Goal: Task Accomplishment & Management: Complete application form

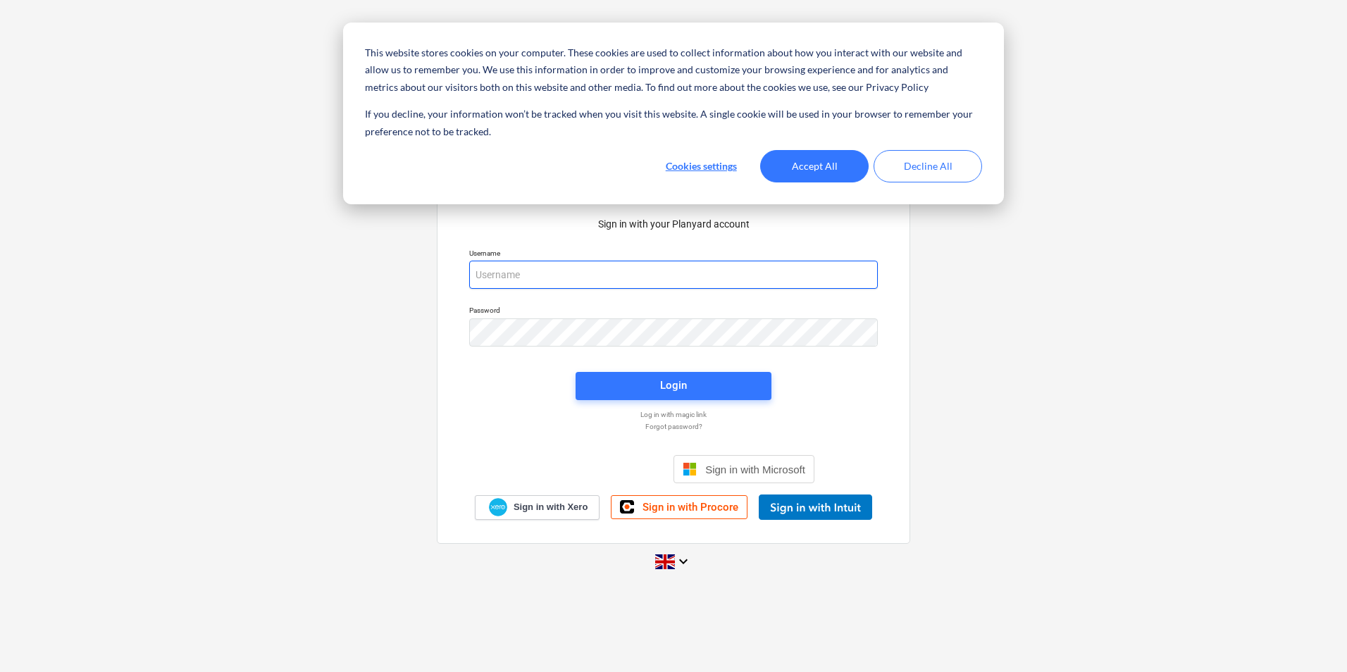
type input "[PERSON_NAME][EMAIL_ADDRESS][PERSON_NAME][DOMAIN_NAME]"
click at [837, 176] on button "Accept All" at bounding box center [814, 166] width 108 height 32
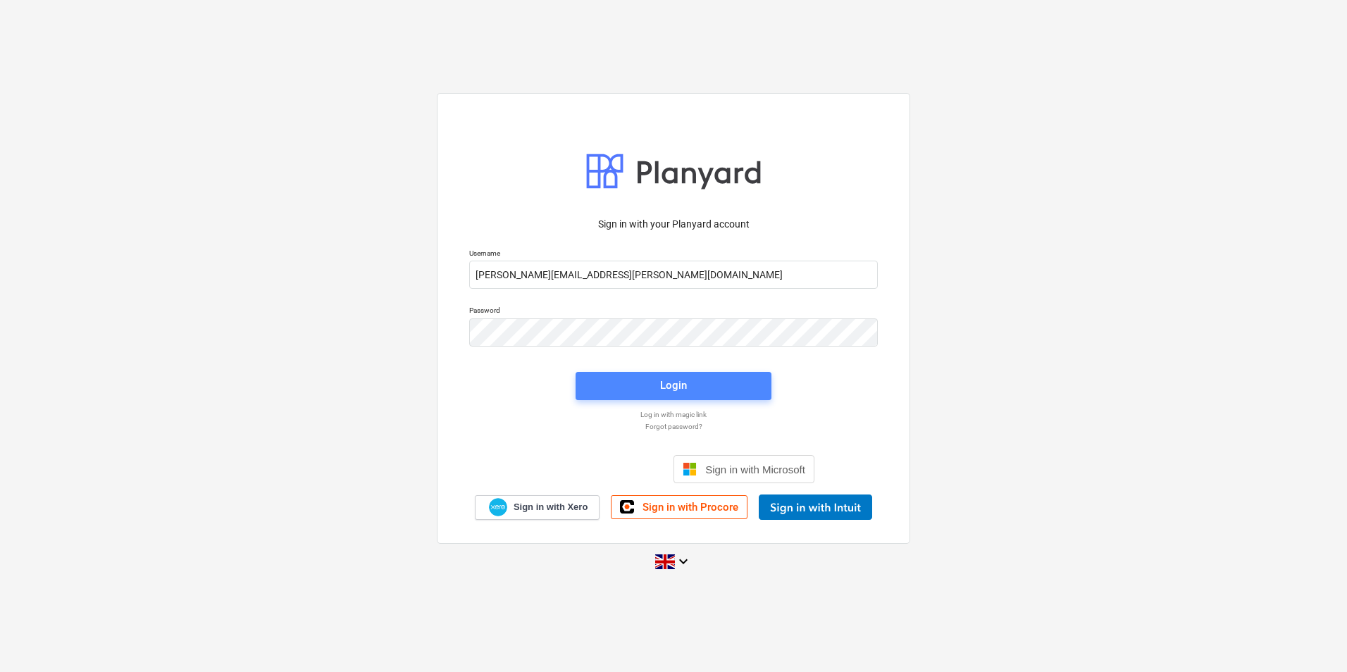
click at [725, 372] on button "Login" at bounding box center [673, 386] width 196 height 28
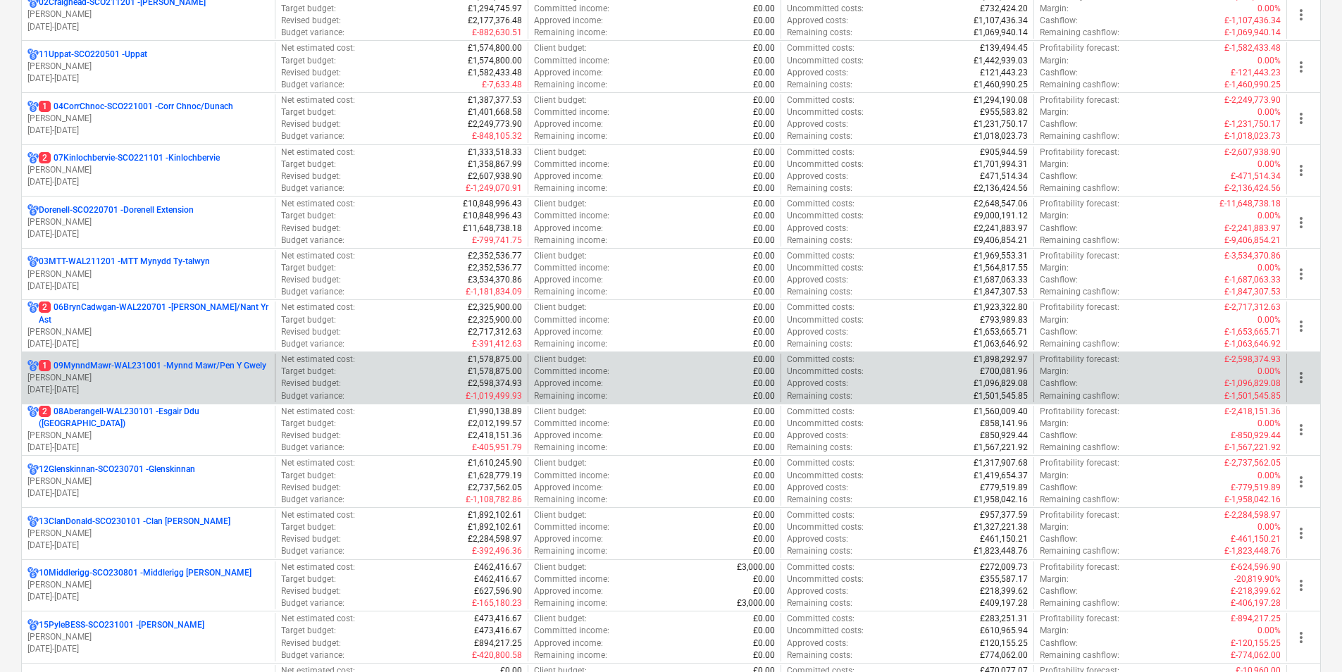
scroll to position [150, 0]
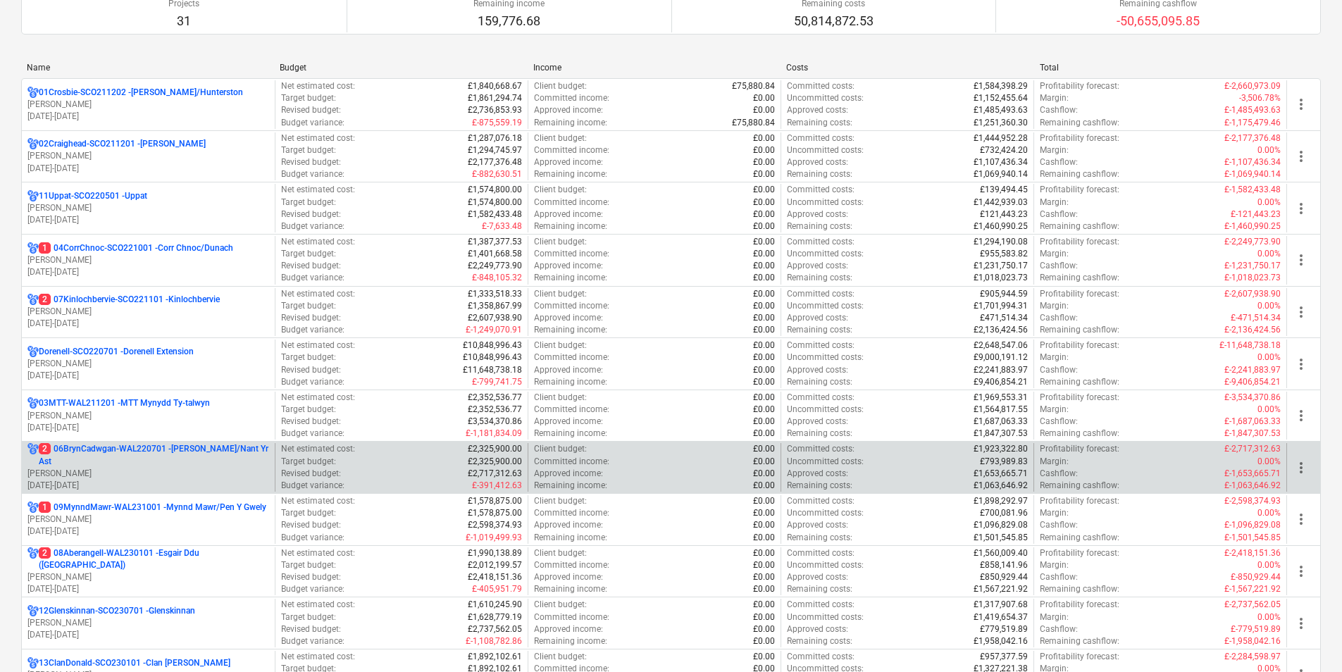
click at [165, 476] on p "[PERSON_NAME]" at bounding box center [148, 474] width 242 height 12
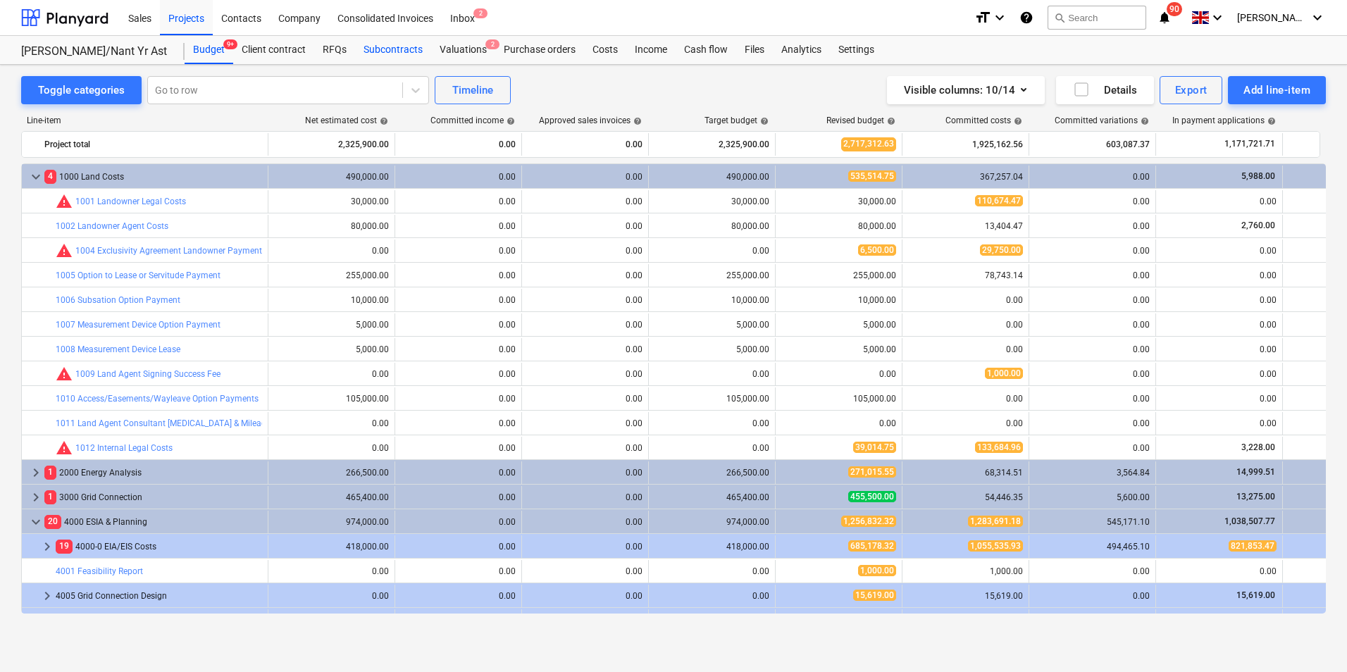
click at [383, 44] on div "Subcontracts" at bounding box center [393, 50] width 76 height 28
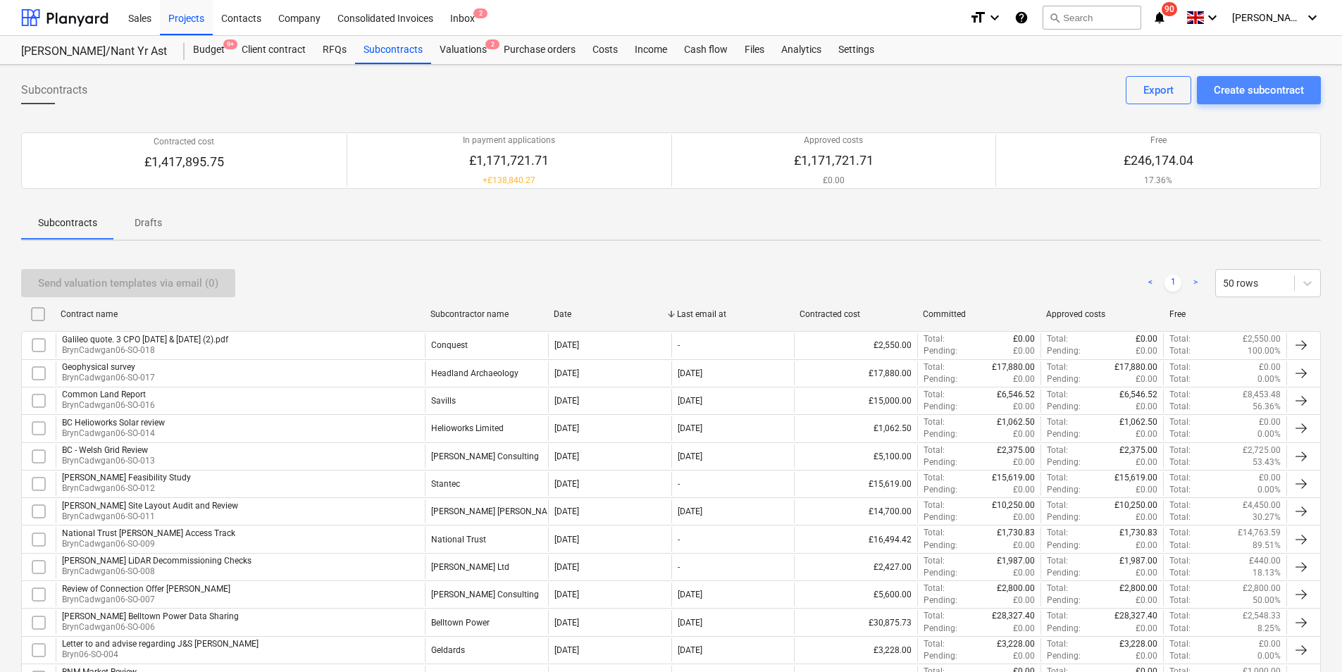
click at [1247, 92] on div "Create subcontract" at bounding box center [1259, 90] width 90 height 18
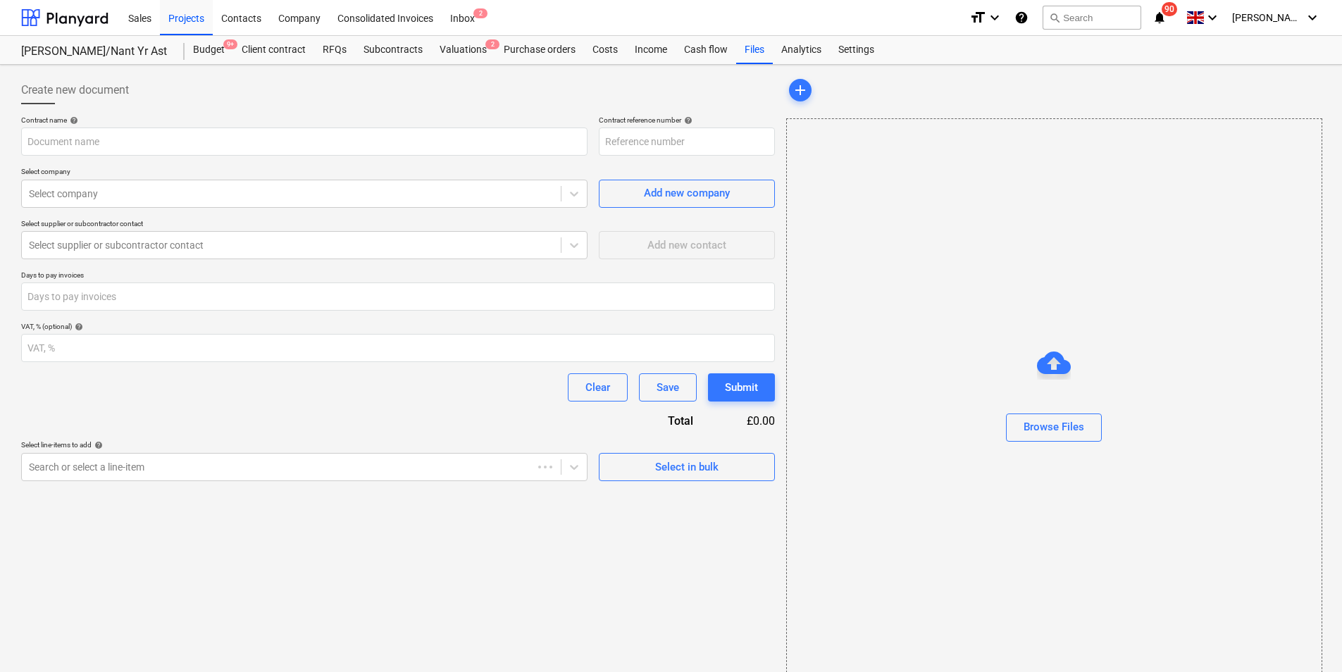
type input "06BrynCadwgan-WAL220701-SO-019"
click at [490, 197] on div at bounding box center [291, 194] width 525 height 14
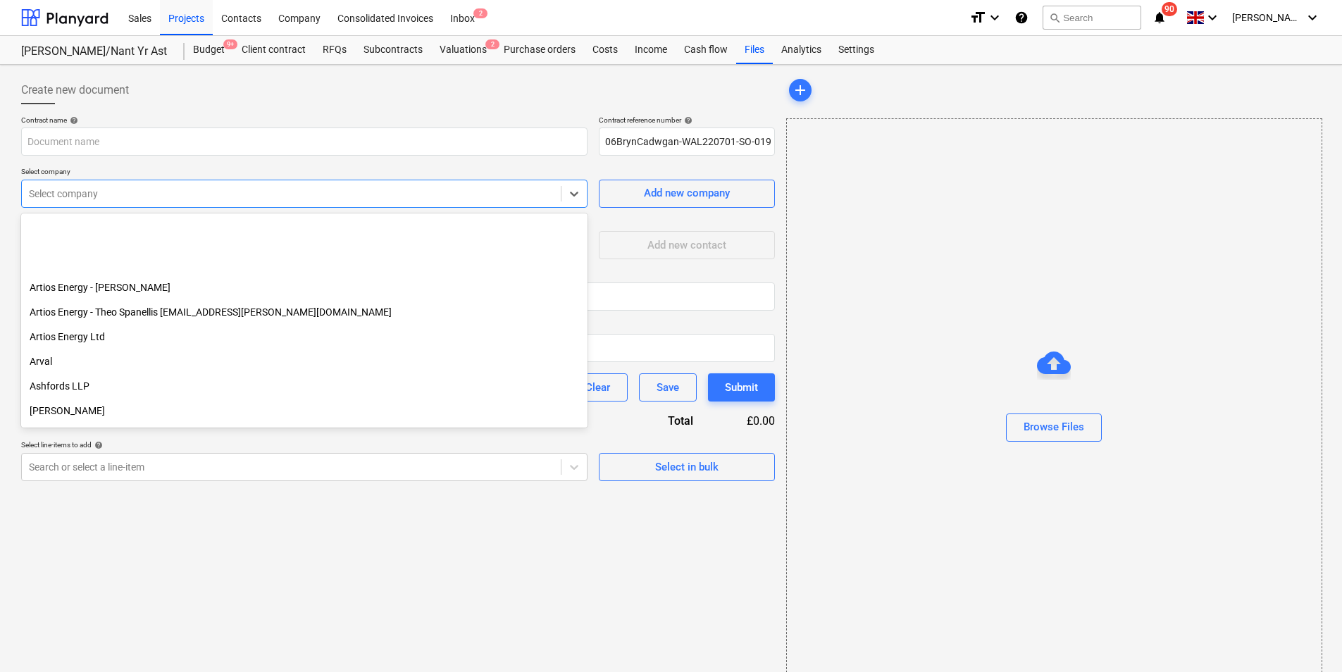
scroll to position [986, 0]
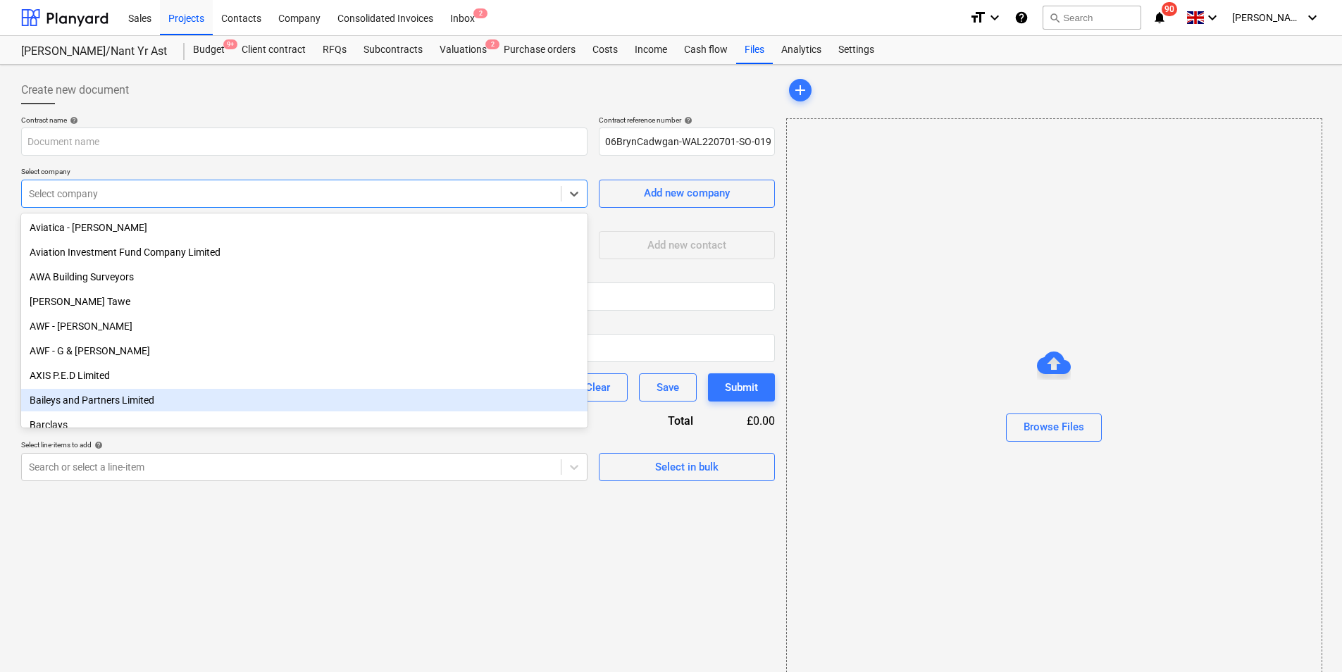
click at [177, 396] on div "Baileys and Partners Limited" at bounding box center [304, 400] width 566 height 23
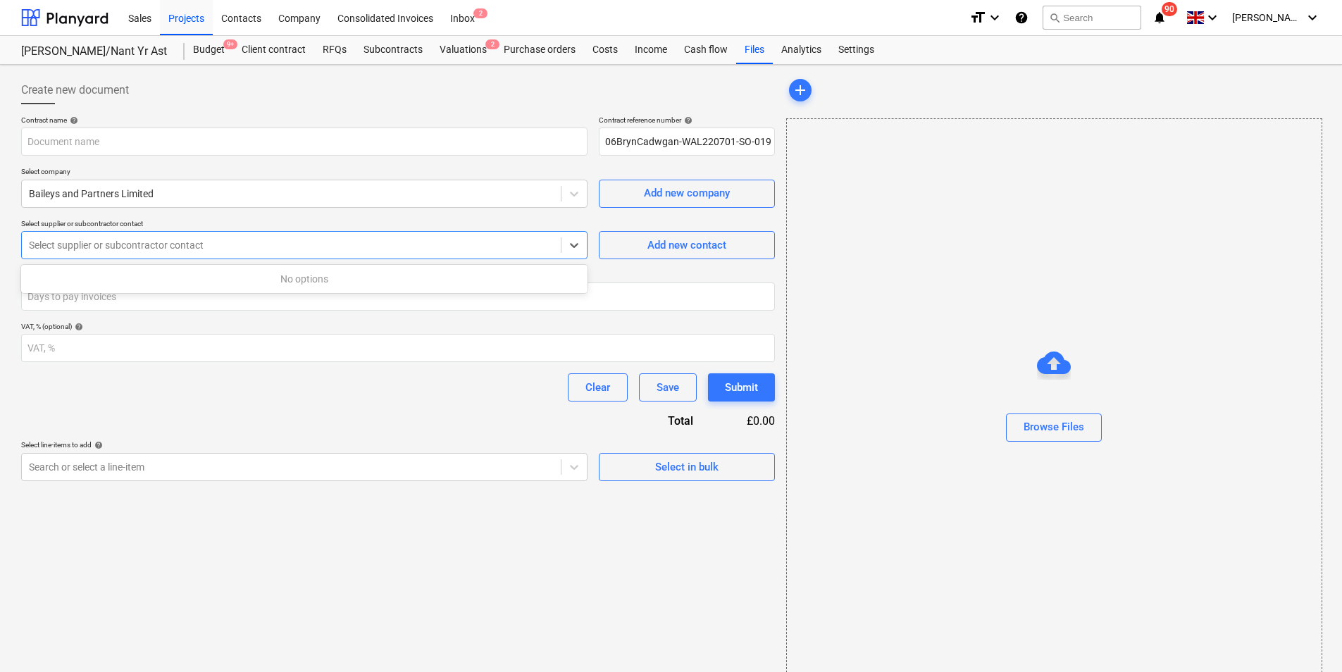
click at [306, 250] on div at bounding box center [291, 245] width 525 height 14
click at [580, 247] on icon at bounding box center [574, 245] width 14 height 14
click at [398, 249] on div at bounding box center [291, 245] width 525 height 14
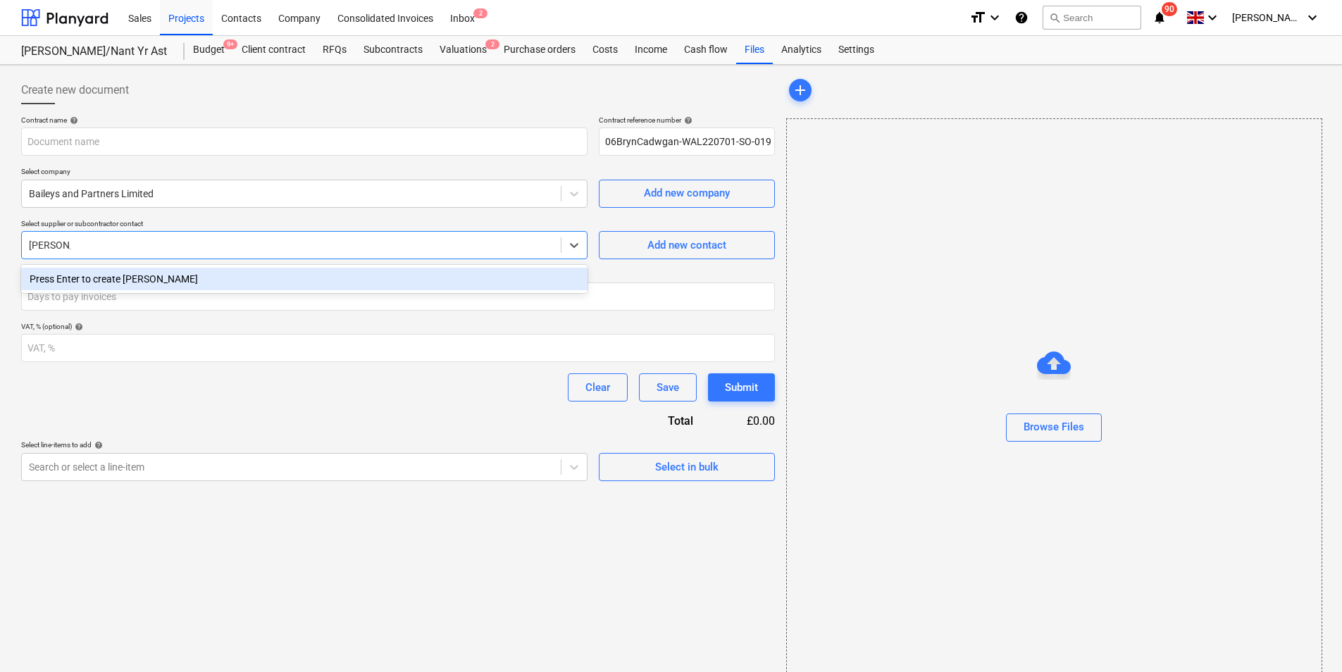
type input "[PERSON_NAME]"
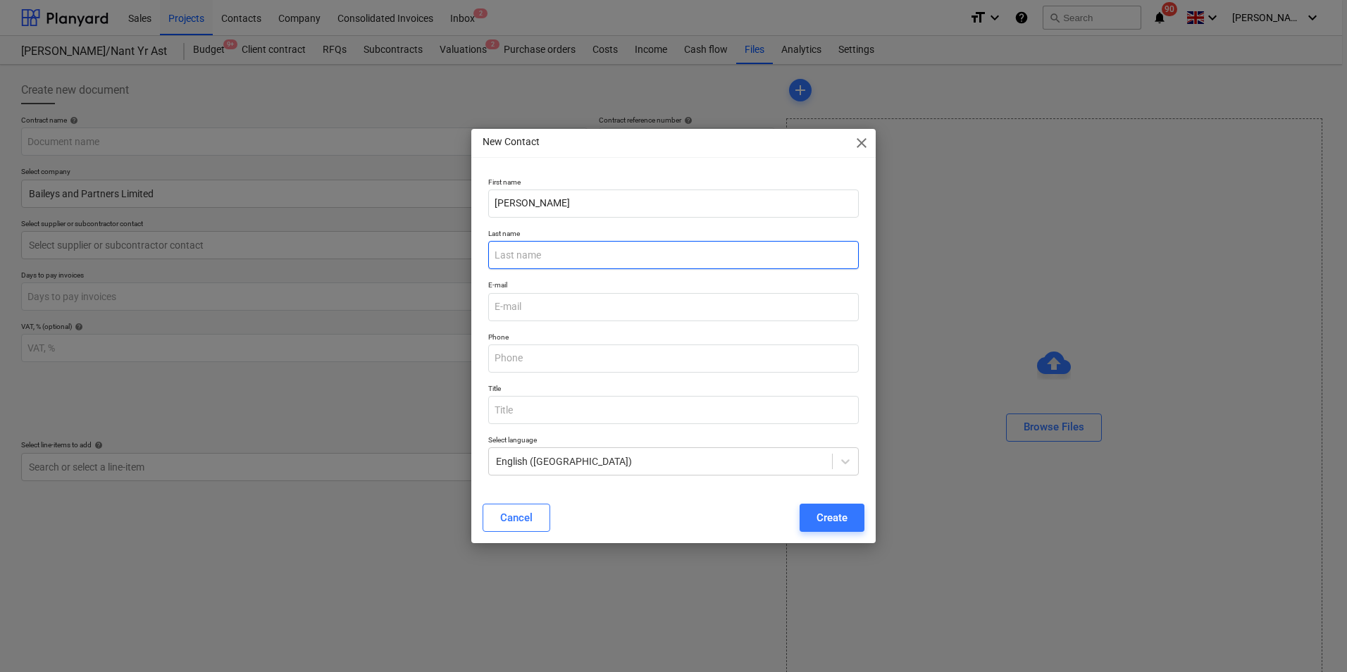
click at [529, 261] on input "text" at bounding box center [673, 255] width 370 height 28
type input "Ed"
click at [510, 311] on input "email" at bounding box center [673, 307] width 370 height 28
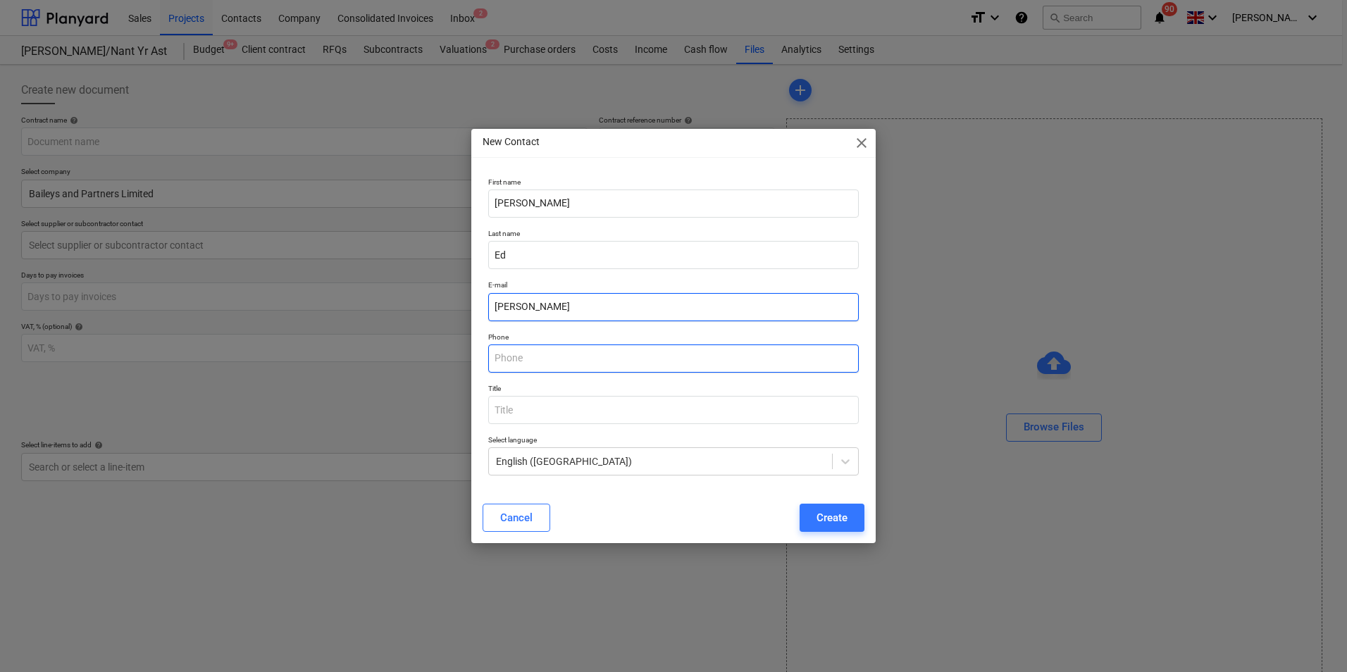
type input "[PERSON_NAME]"
click at [533, 356] on input "text" at bounding box center [673, 358] width 370 height 28
type input "07468439248"
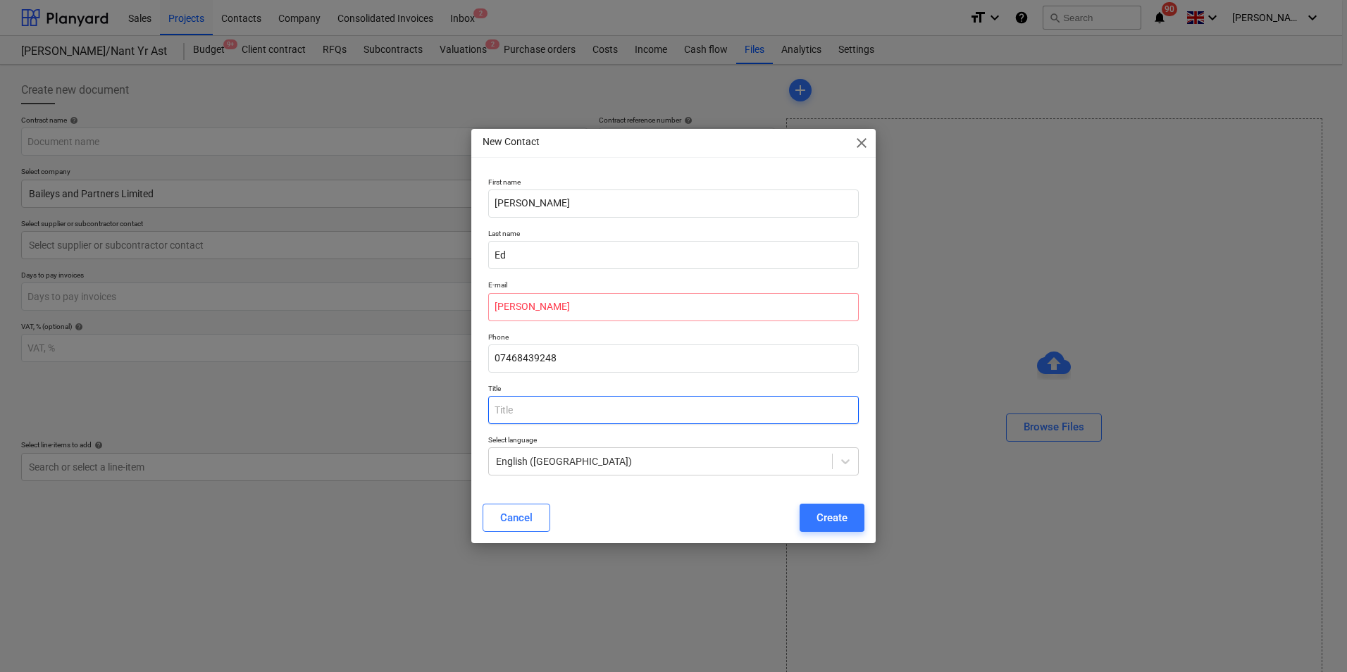
click at [772, 412] on input "text" at bounding box center [673, 410] width 370 height 28
type input "Mr"
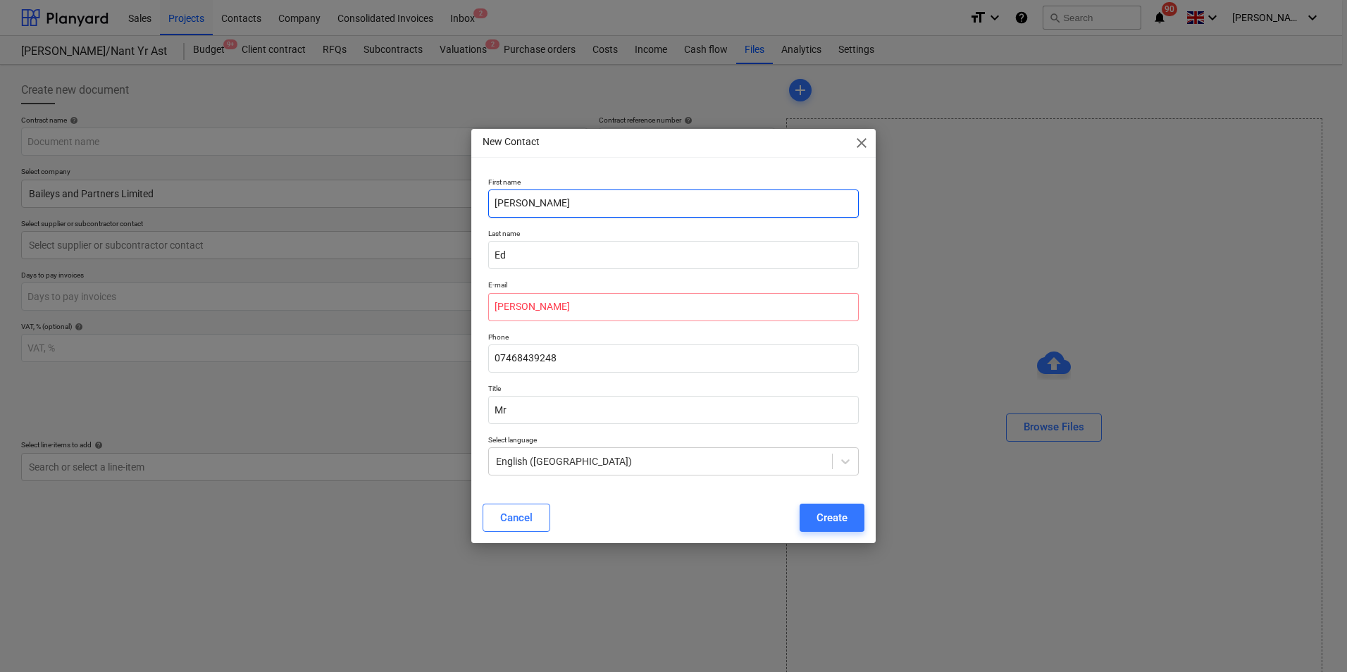
click at [565, 211] on input "[PERSON_NAME]" at bounding box center [673, 203] width 370 height 28
type input "Ed"
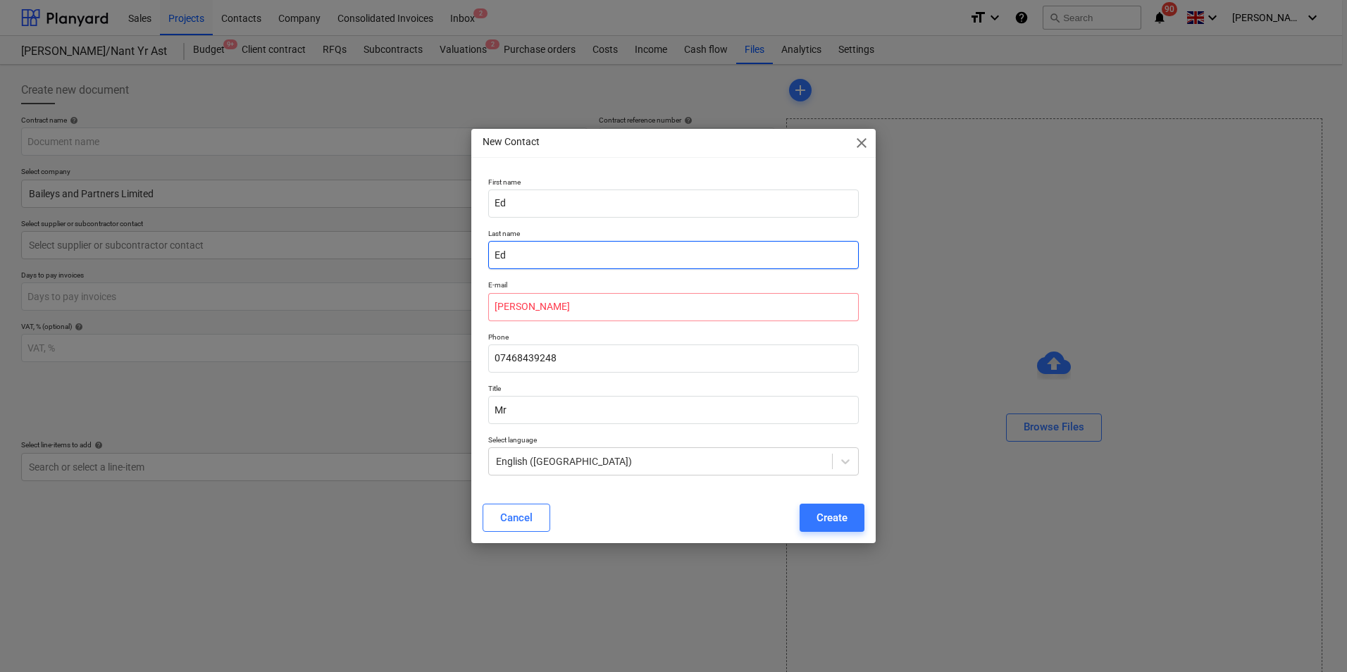
click at [551, 259] on input "Ed" at bounding box center [673, 255] width 370 height 28
type input "E"
type input "[PERSON_NAME]"
click at [494, 306] on input "[PERSON_NAME]" at bounding box center [673, 307] width 370 height 28
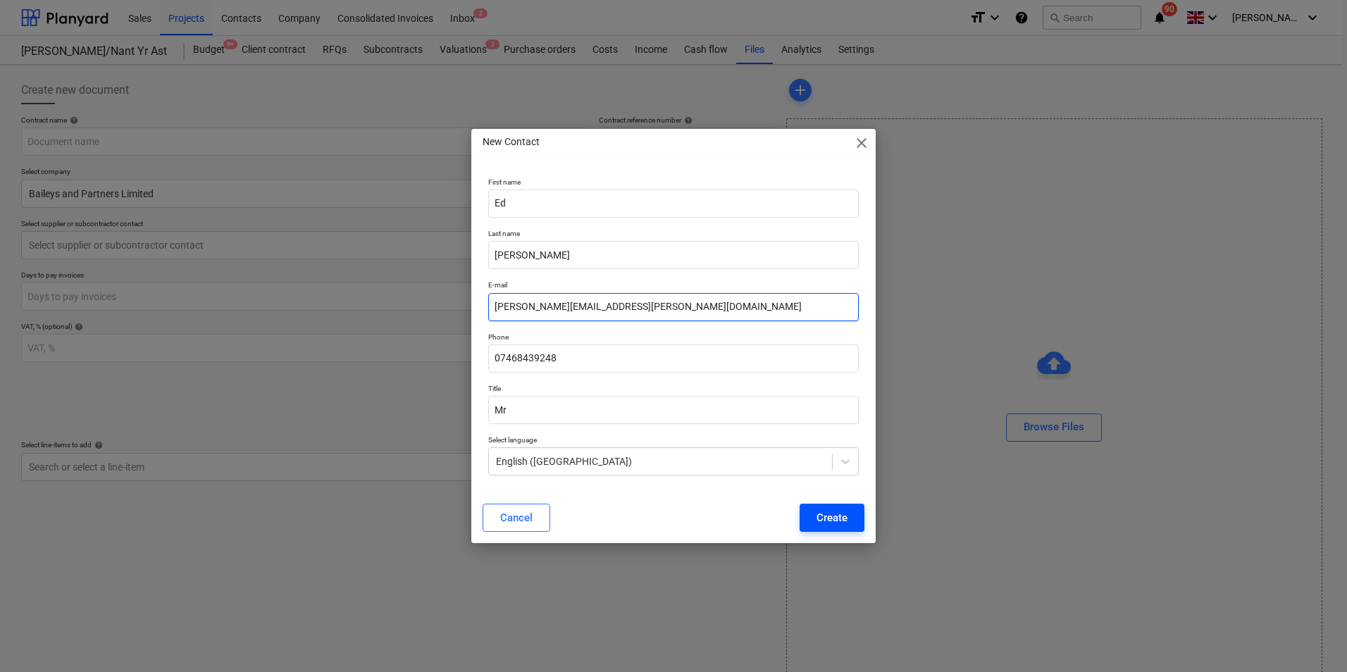
type input "[PERSON_NAME][EMAIL_ADDRESS][PERSON_NAME][DOMAIN_NAME]"
click at [830, 516] on div "Create" at bounding box center [831, 518] width 31 height 18
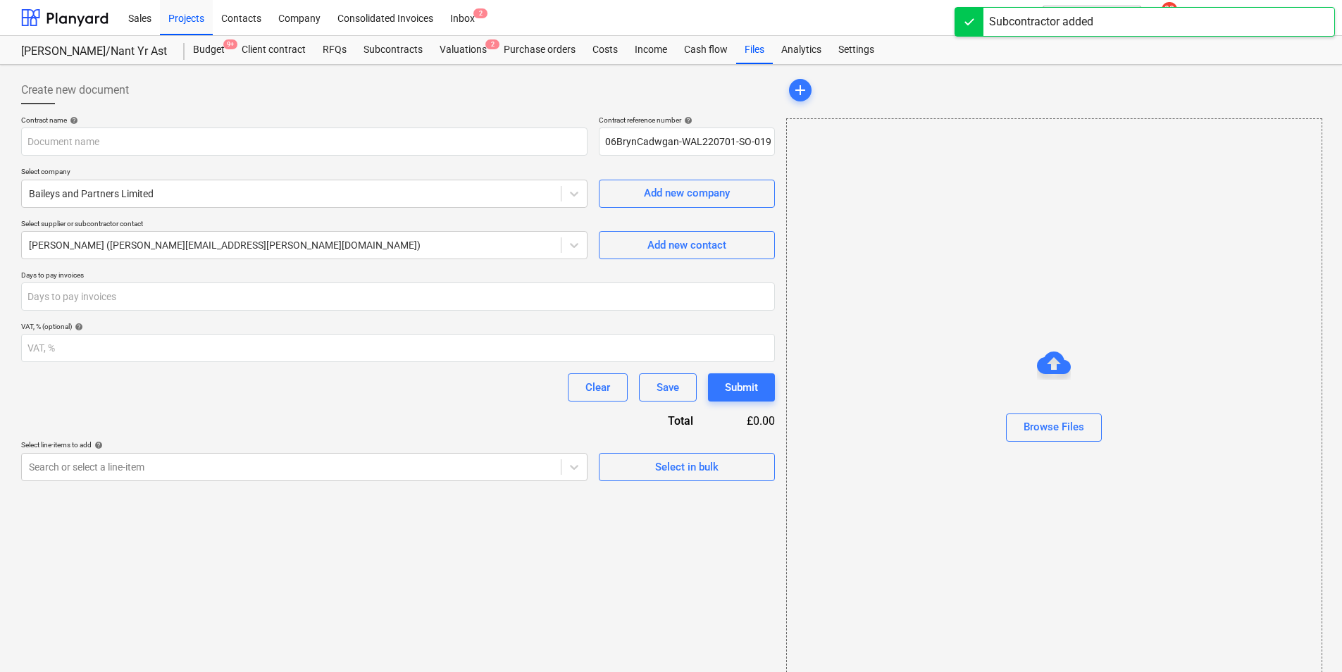
click at [478, 278] on p "Days to pay invoices" at bounding box center [398, 276] width 754 height 12
click at [479, 289] on input "number" at bounding box center [398, 296] width 754 height 28
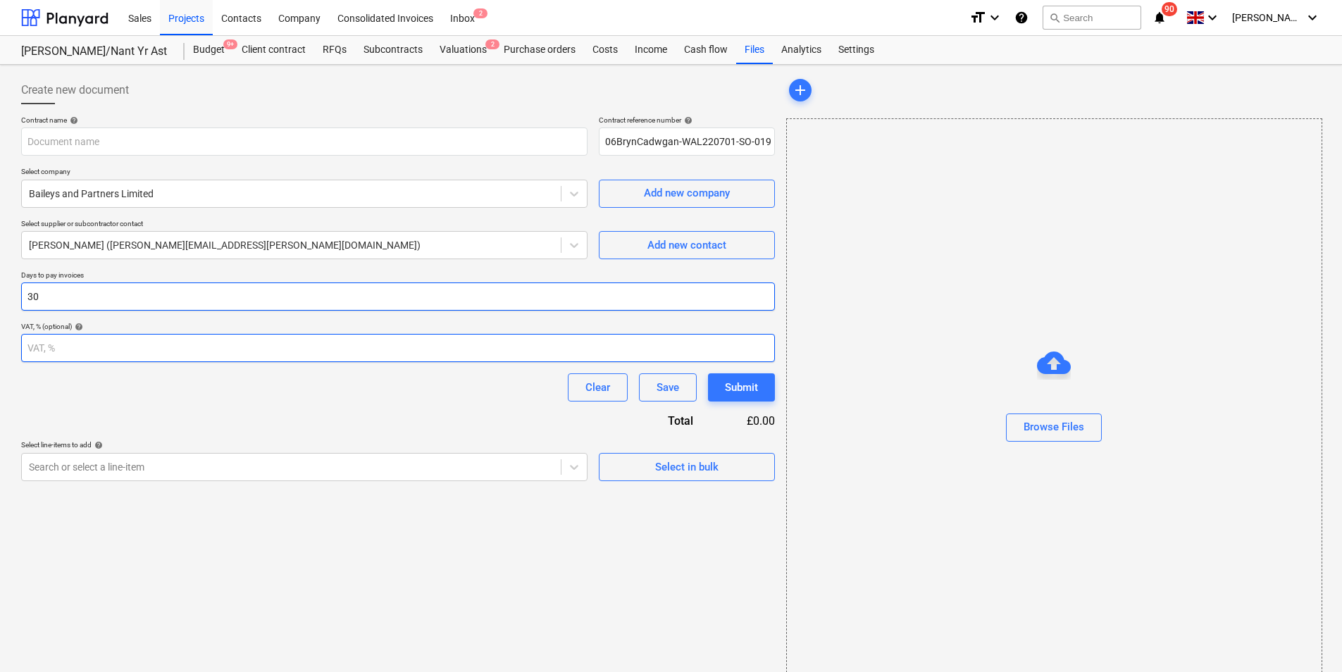
type input "30"
click at [500, 344] on input "number" at bounding box center [398, 348] width 754 height 28
type input "20"
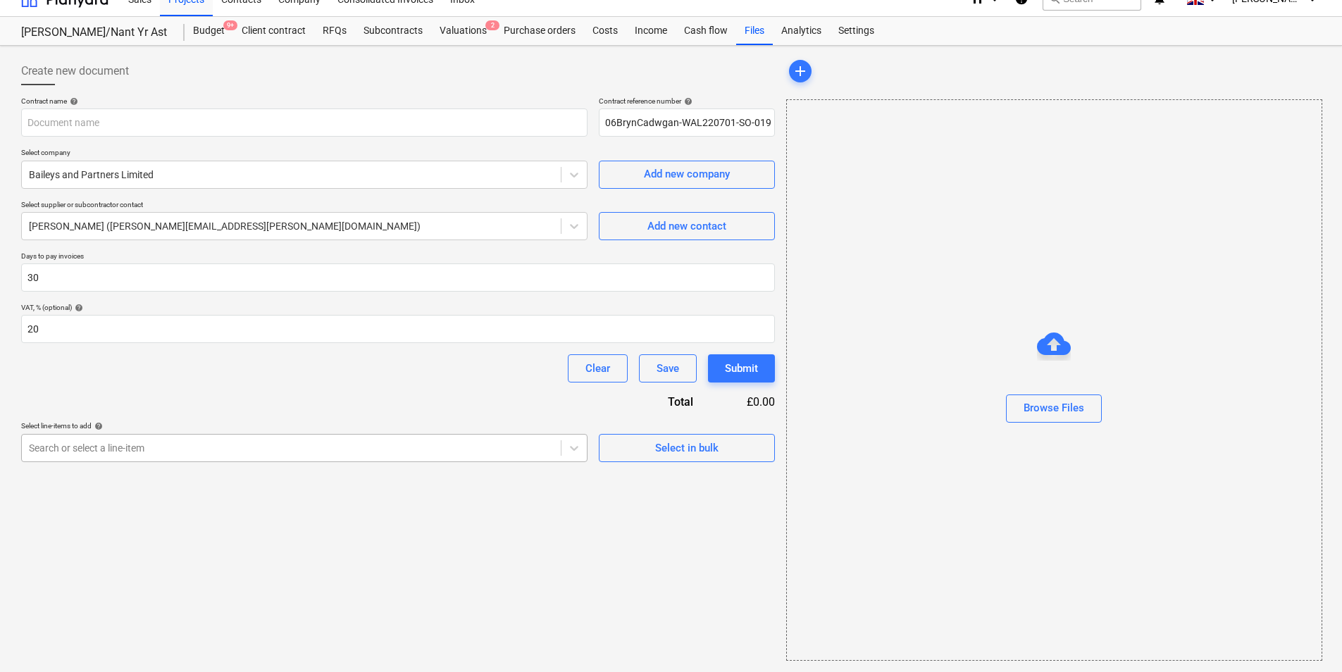
click at [417, 465] on div "Create new document Contract name help Contract reference number help 06BrynCad…" at bounding box center [397, 358] width 765 height 615
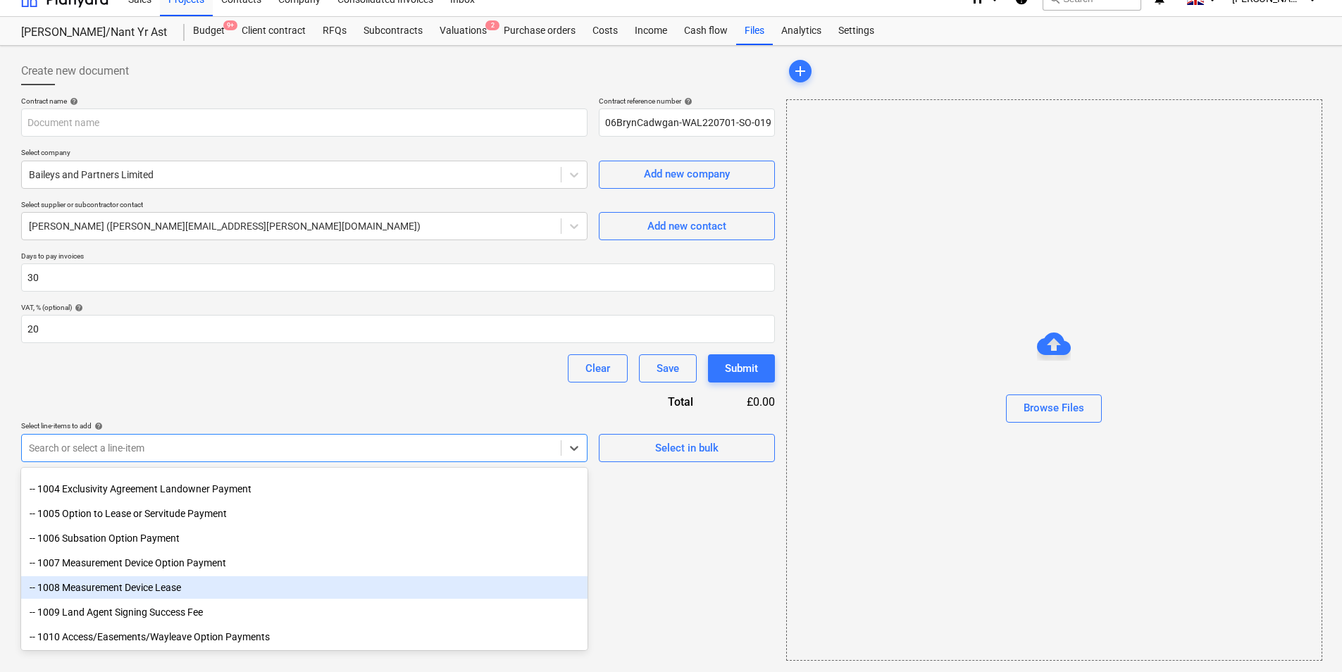
scroll to position [0, 0]
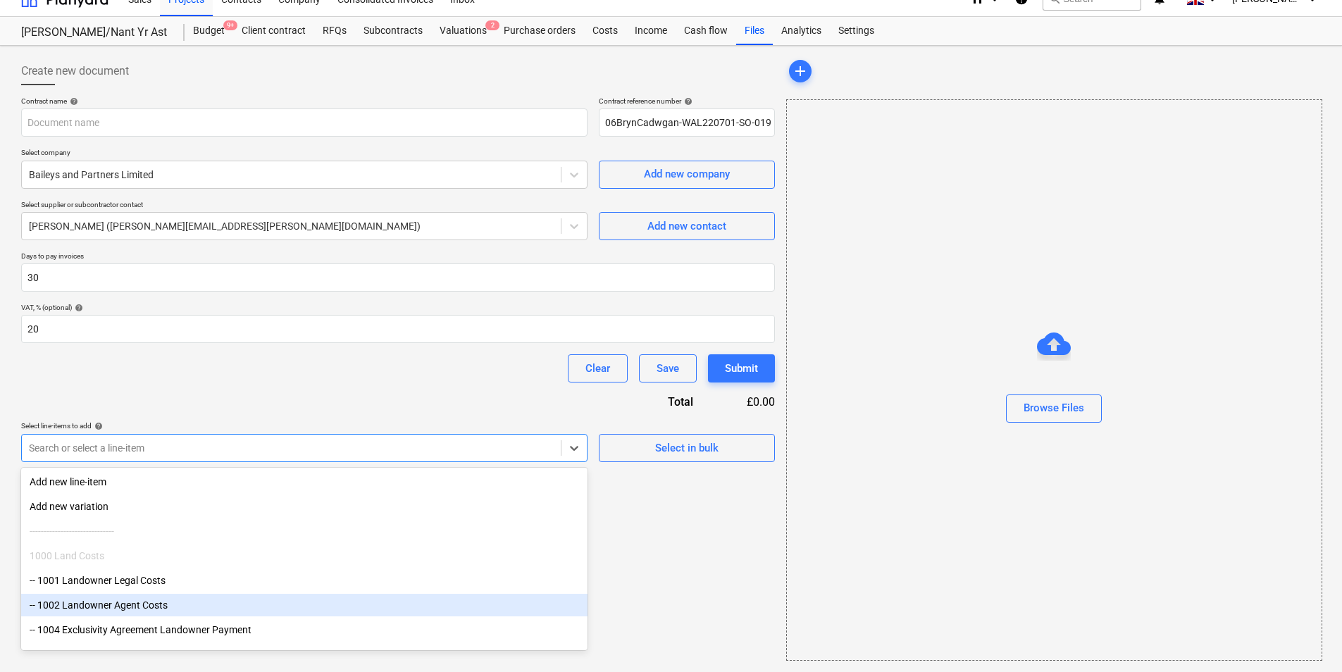
click at [175, 601] on div "-- 1002 Landowner Agent Costs" at bounding box center [304, 605] width 566 height 23
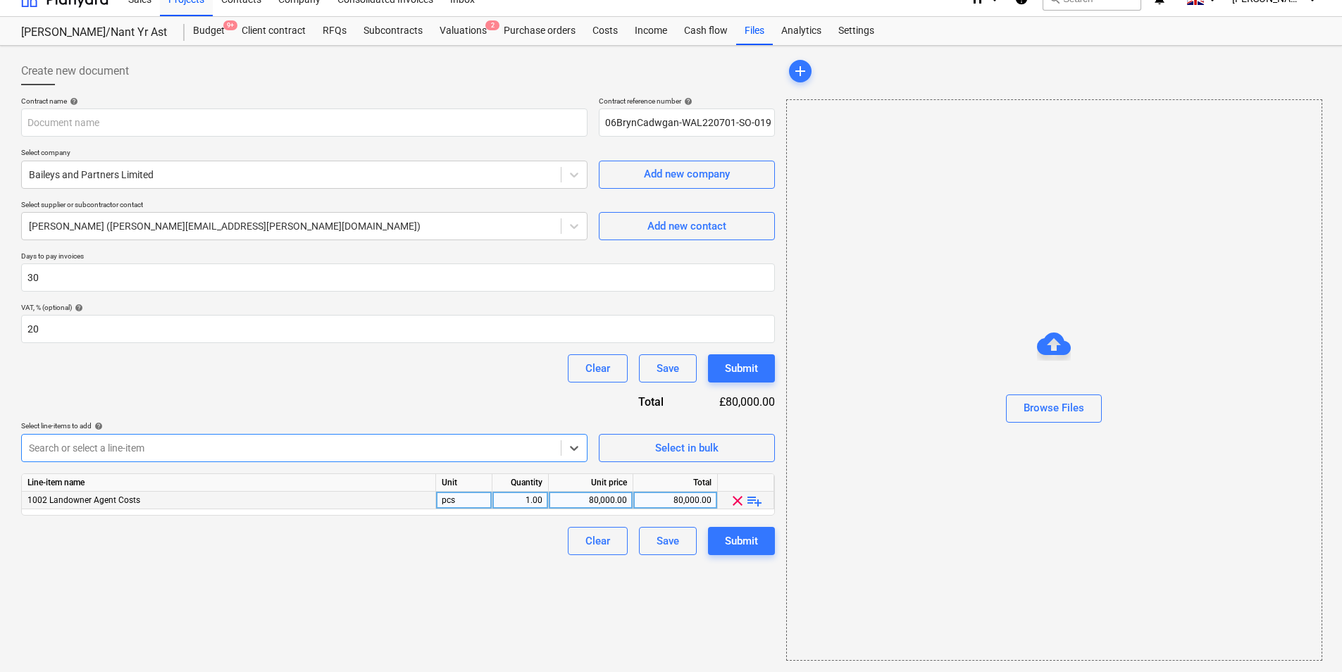
click at [601, 503] on div "80,000.00" at bounding box center [590, 501] width 73 height 18
type input "5000"
click at [689, 499] on div "80,000.00" at bounding box center [675, 501] width 73 height 18
click at [676, 611] on div "Create new document Contract name help Contract reference number help 06BrynCad…" at bounding box center [397, 358] width 765 height 615
click at [1062, 410] on div "Browse Files" at bounding box center [1053, 408] width 61 height 18
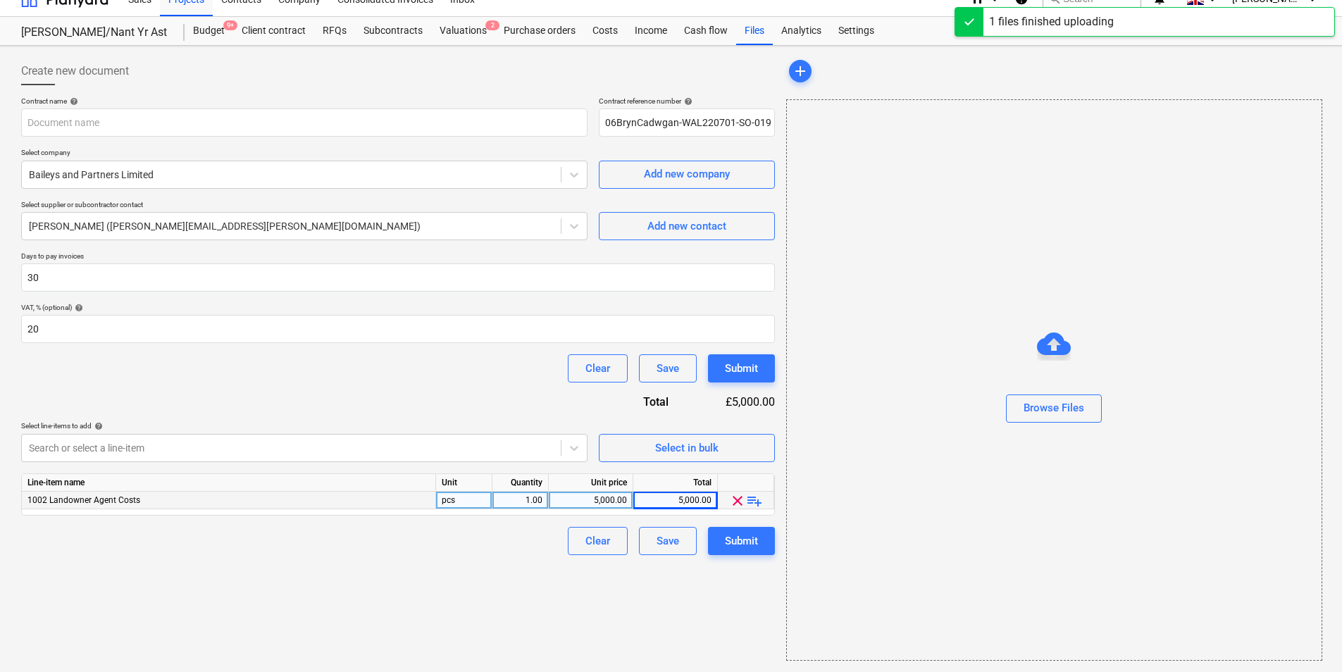
type input "Garthynty - private and confidential - [PERSON_NAME] - Outlook.pdf"
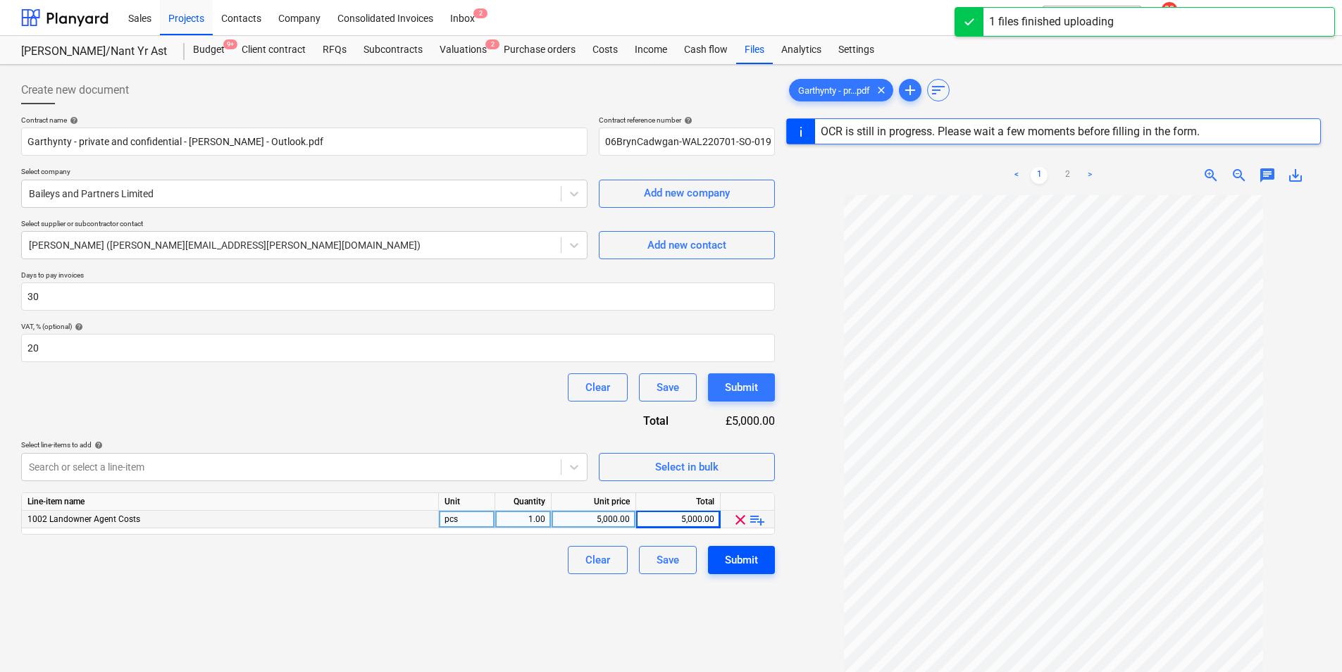
click at [725, 564] on div "Submit" at bounding box center [741, 560] width 33 height 18
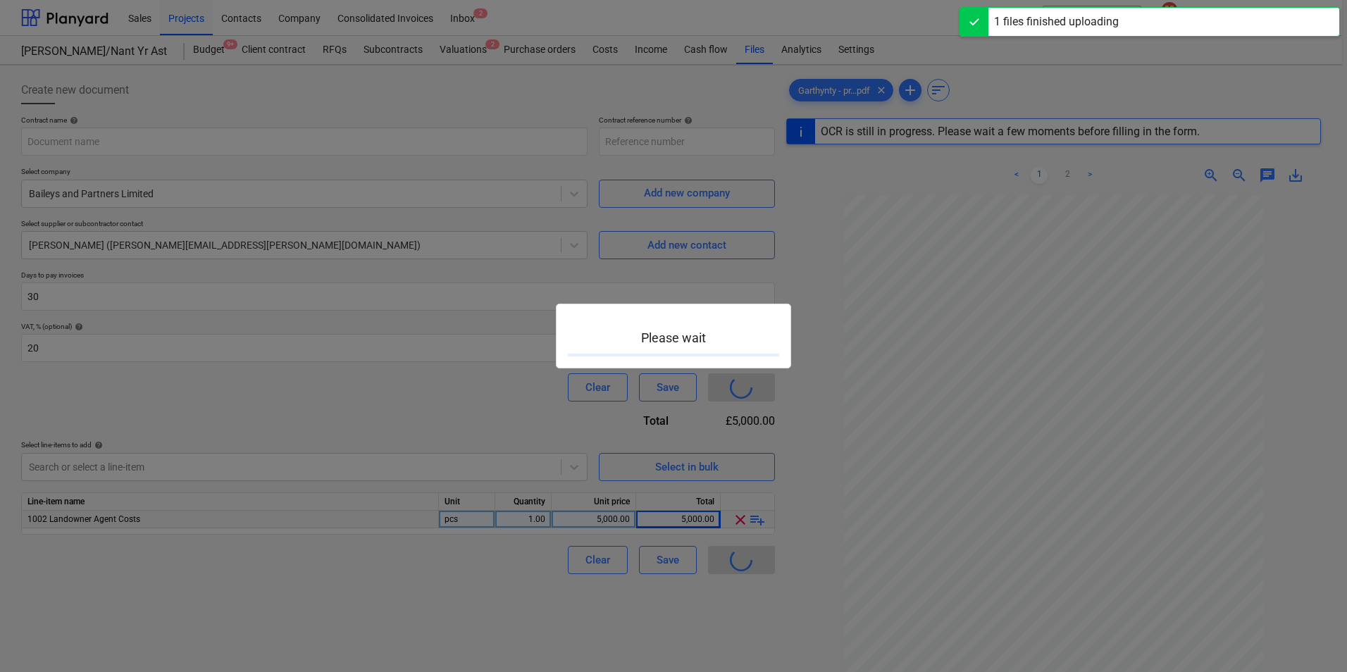
type input "06BrynCadwgan-WAL220701-SO-019"
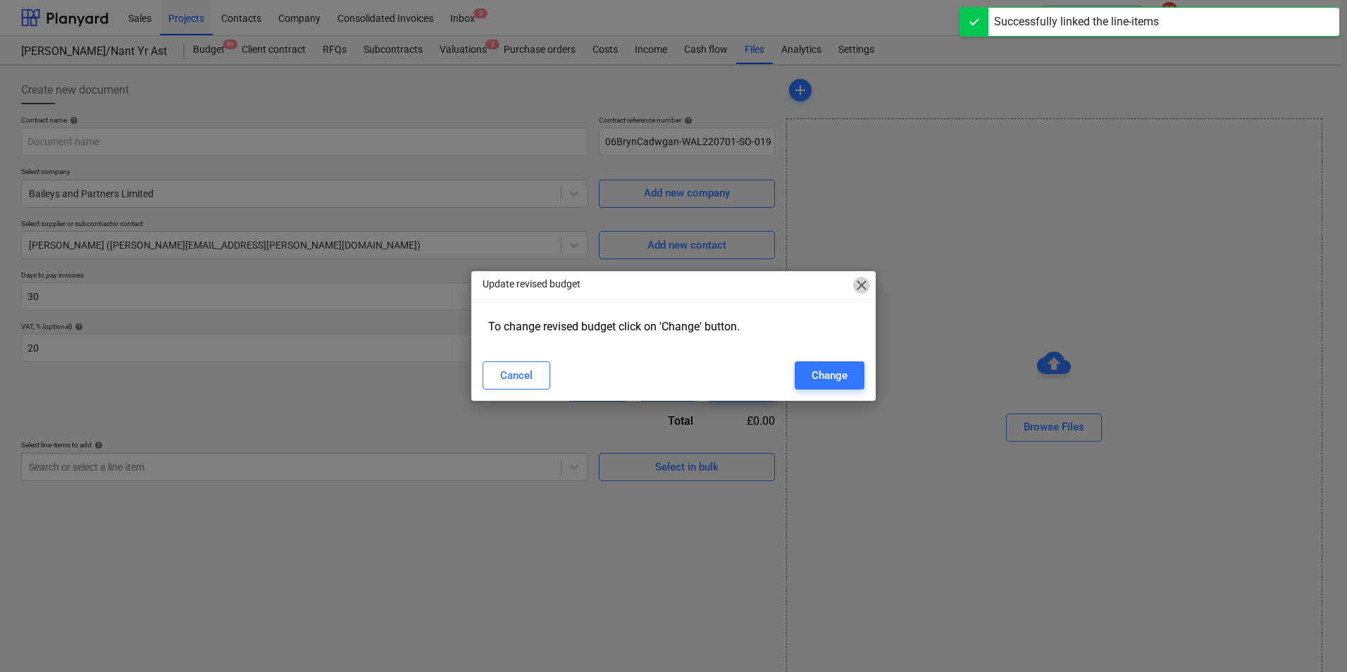
click at [864, 284] on span "close" at bounding box center [861, 285] width 17 height 17
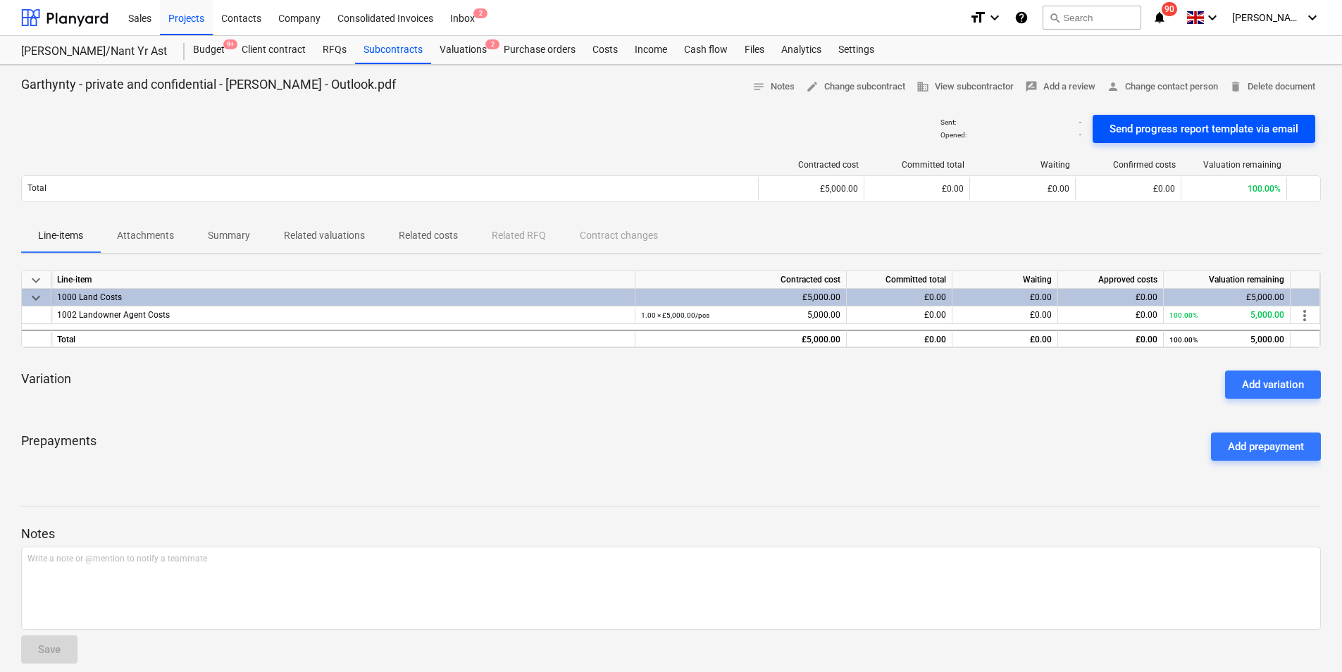
click at [1176, 130] on div "Send progress report template via email" at bounding box center [1203, 129] width 189 height 18
